Goal: Task Accomplishment & Management: Manage account settings

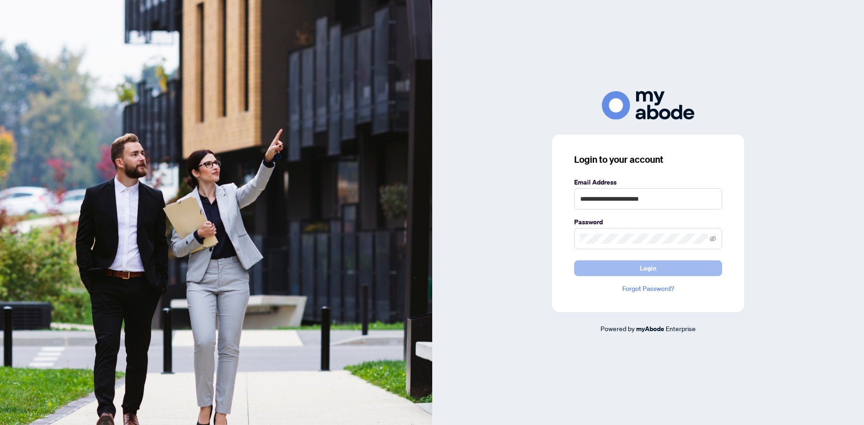
click at [647, 268] on span "Login" at bounding box center [648, 268] width 17 height 15
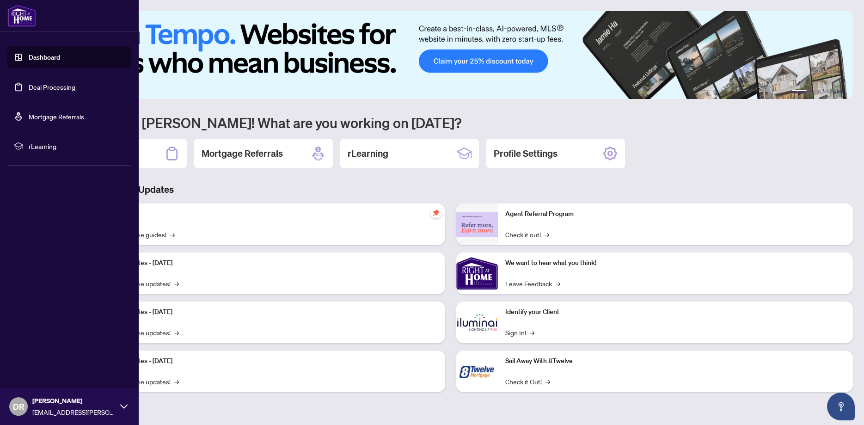
click at [31, 55] on link "Dashboard" at bounding box center [44, 57] width 31 height 8
click at [40, 57] on link "Dashboard" at bounding box center [44, 57] width 31 height 8
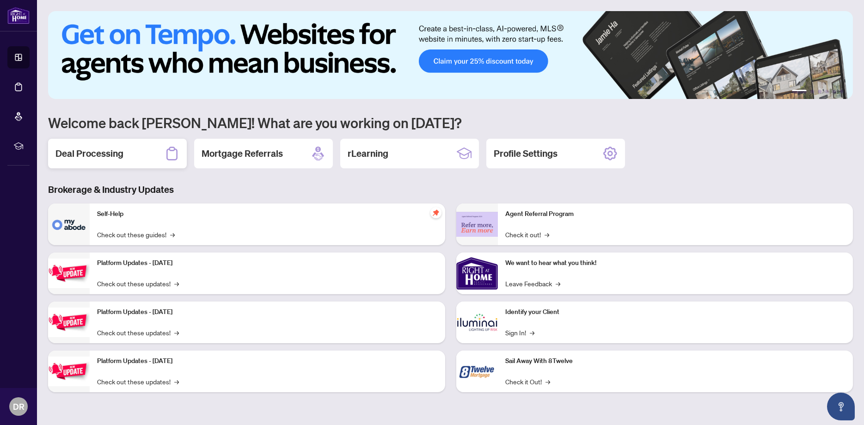
click at [110, 150] on h2 "Deal Processing" at bounding box center [89, 153] width 68 height 13
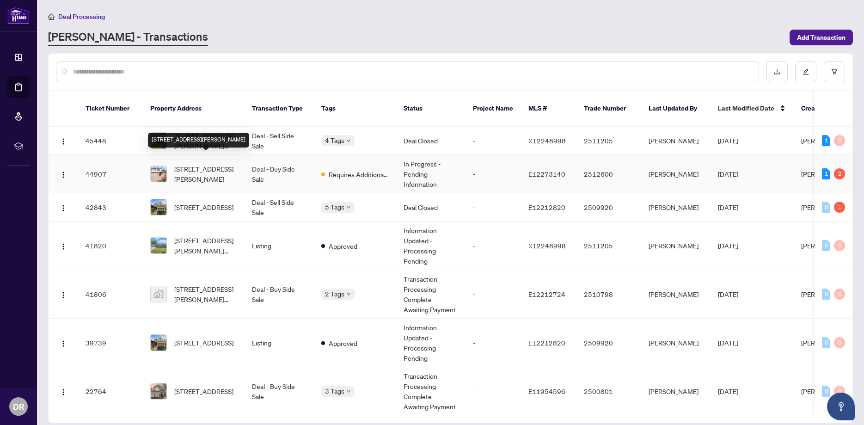
click at [202, 164] on span "[STREET_ADDRESS][PERSON_NAME]" at bounding box center [205, 174] width 63 height 20
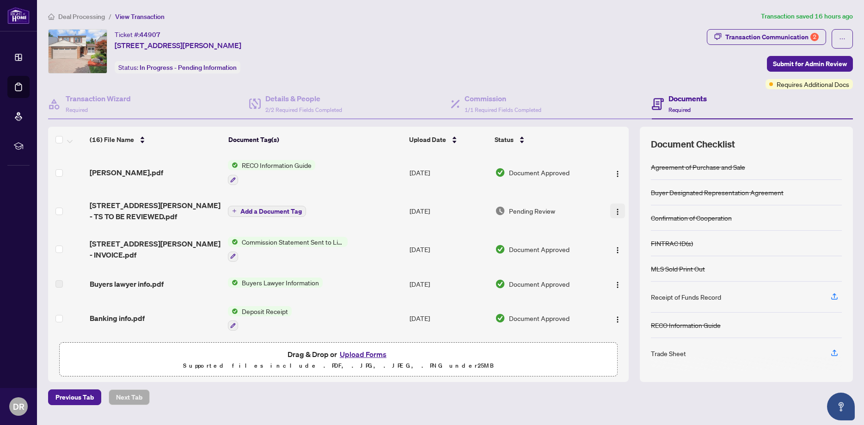
click at [617, 212] on img "button" at bounding box center [617, 211] width 7 height 7
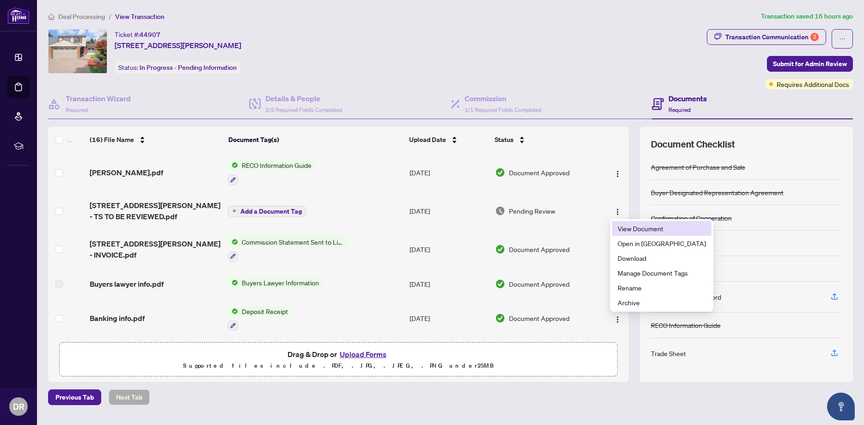
click at [628, 227] on span "View Document" at bounding box center [662, 228] width 88 height 10
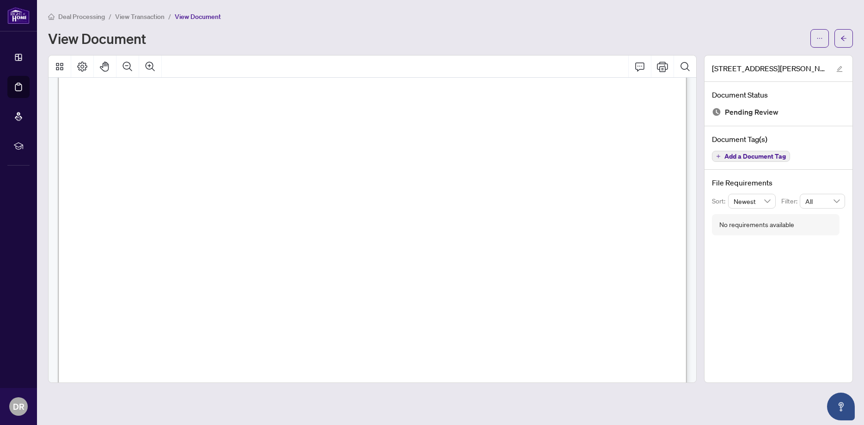
scroll to position [357, 0]
drag, startPoint x: 669, startPoint y: 235, endPoint x: 676, endPoint y: 284, distance: 49.5
click at [847, 40] on button "button" at bounding box center [843, 38] width 18 height 18
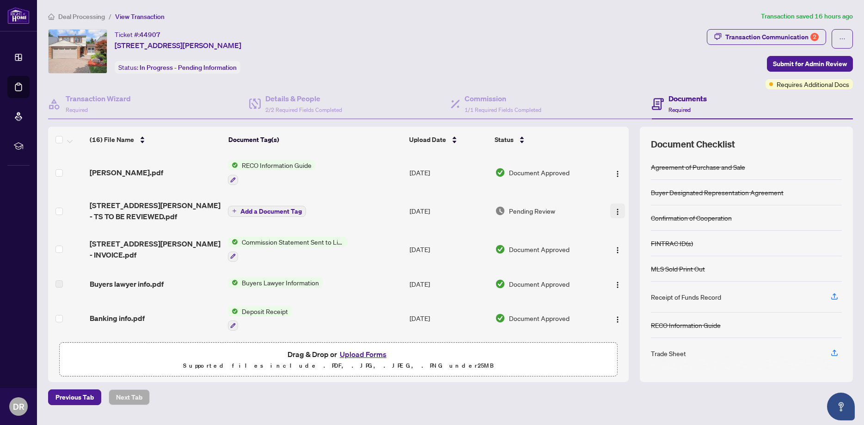
click at [616, 213] on img "button" at bounding box center [617, 211] width 7 height 7
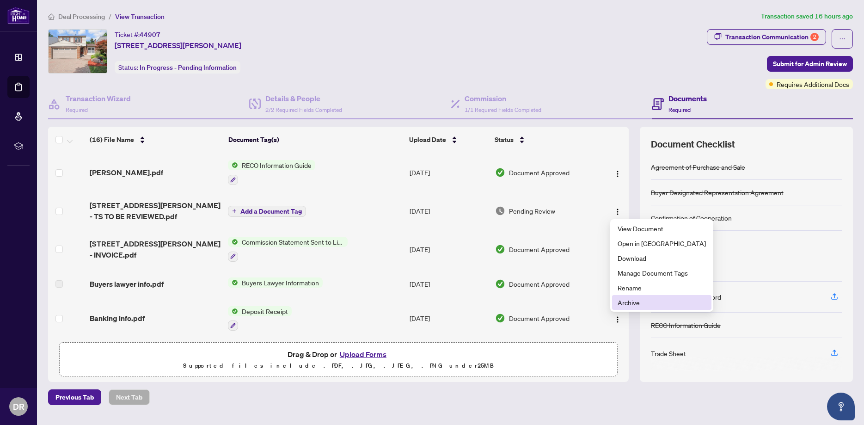
click at [632, 303] on span "Archive" at bounding box center [662, 302] width 88 height 10
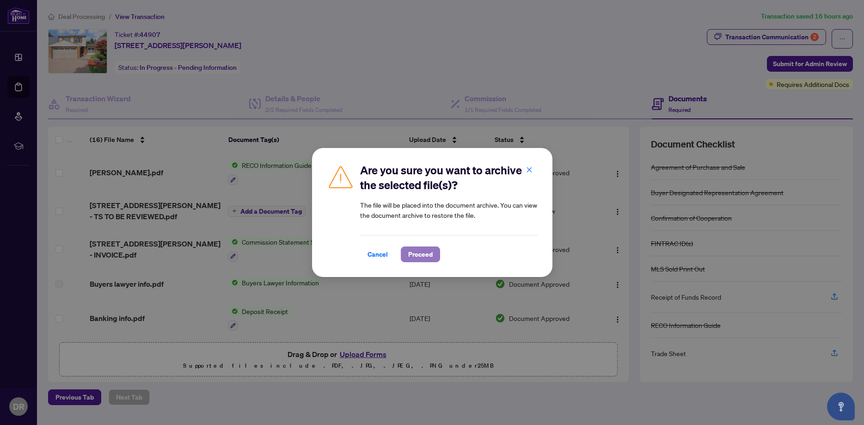
click at [427, 256] on span "Proceed" at bounding box center [420, 254] width 24 height 15
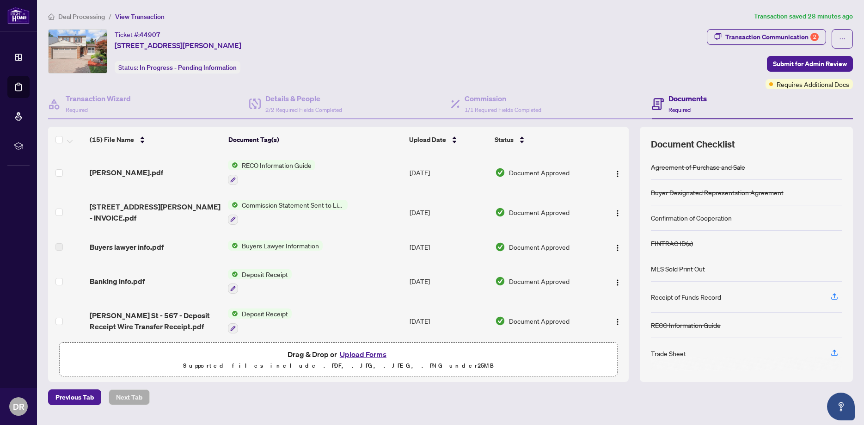
click at [361, 354] on button "Upload Forms" at bounding box center [363, 354] width 52 height 12
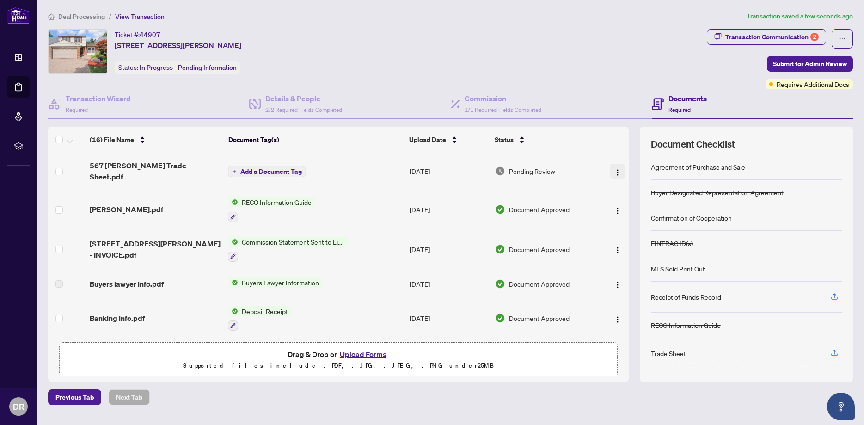
click at [618, 169] on img "button" at bounding box center [617, 172] width 7 height 7
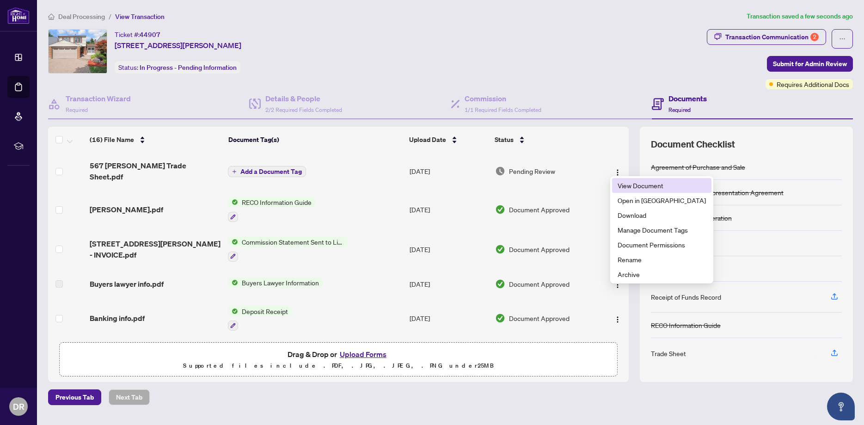
click at [624, 184] on span "View Document" at bounding box center [662, 185] width 88 height 10
